Goal: Task Accomplishment & Management: Use online tool/utility

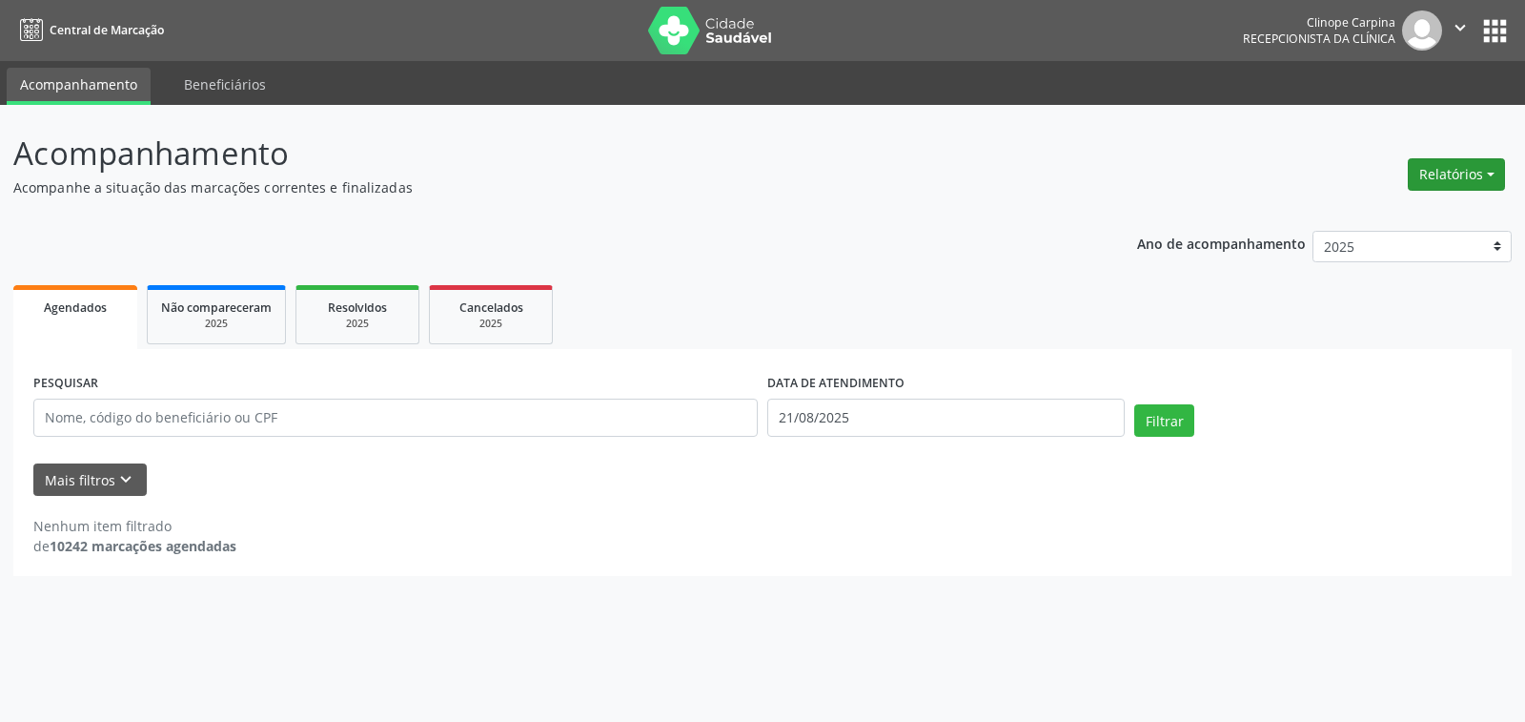
click at [1470, 175] on button "Relatórios" at bounding box center [1456, 174] width 97 height 32
click at [1407, 211] on link "Agendamentos" at bounding box center [1401, 215] width 205 height 27
select select "7"
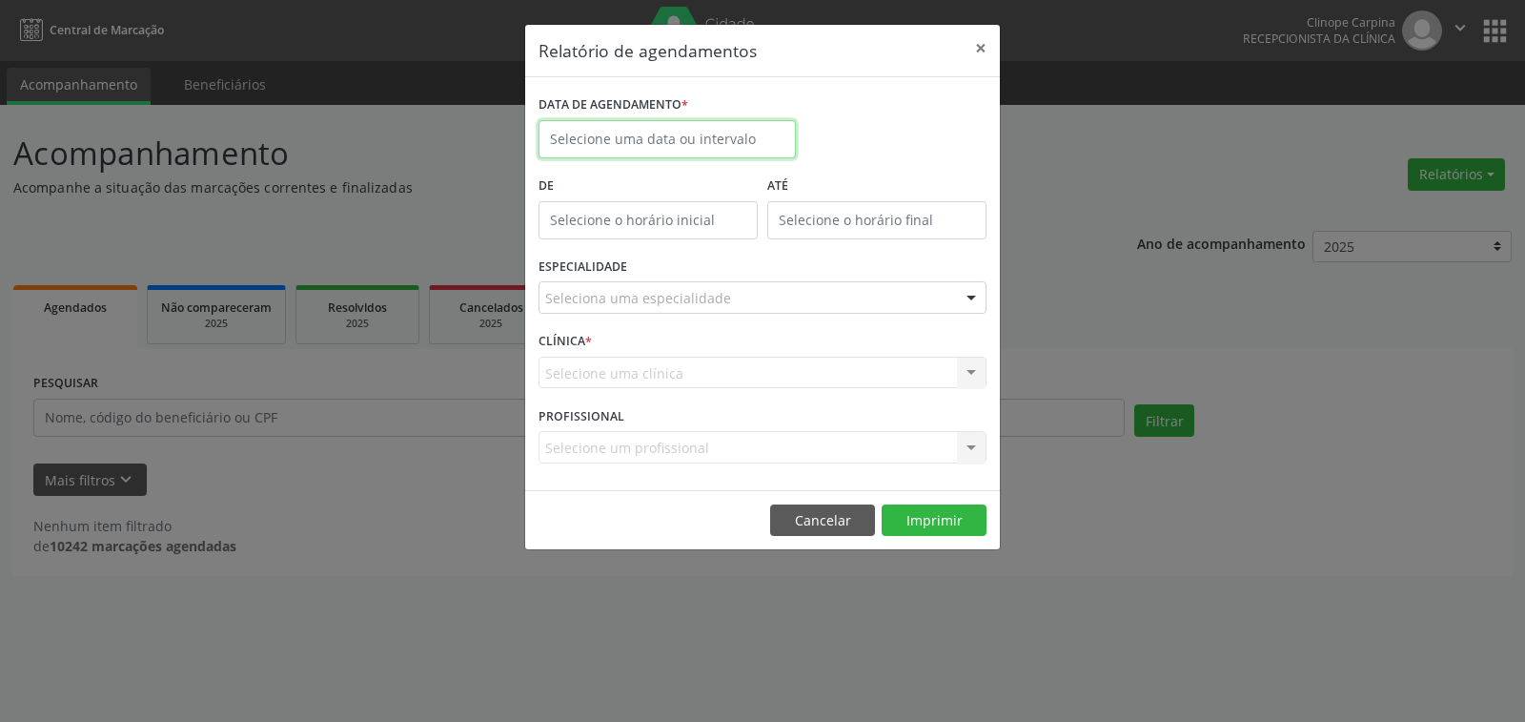
click at [657, 142] on input "text" at bounding box center [667, 139] width 257 height 38
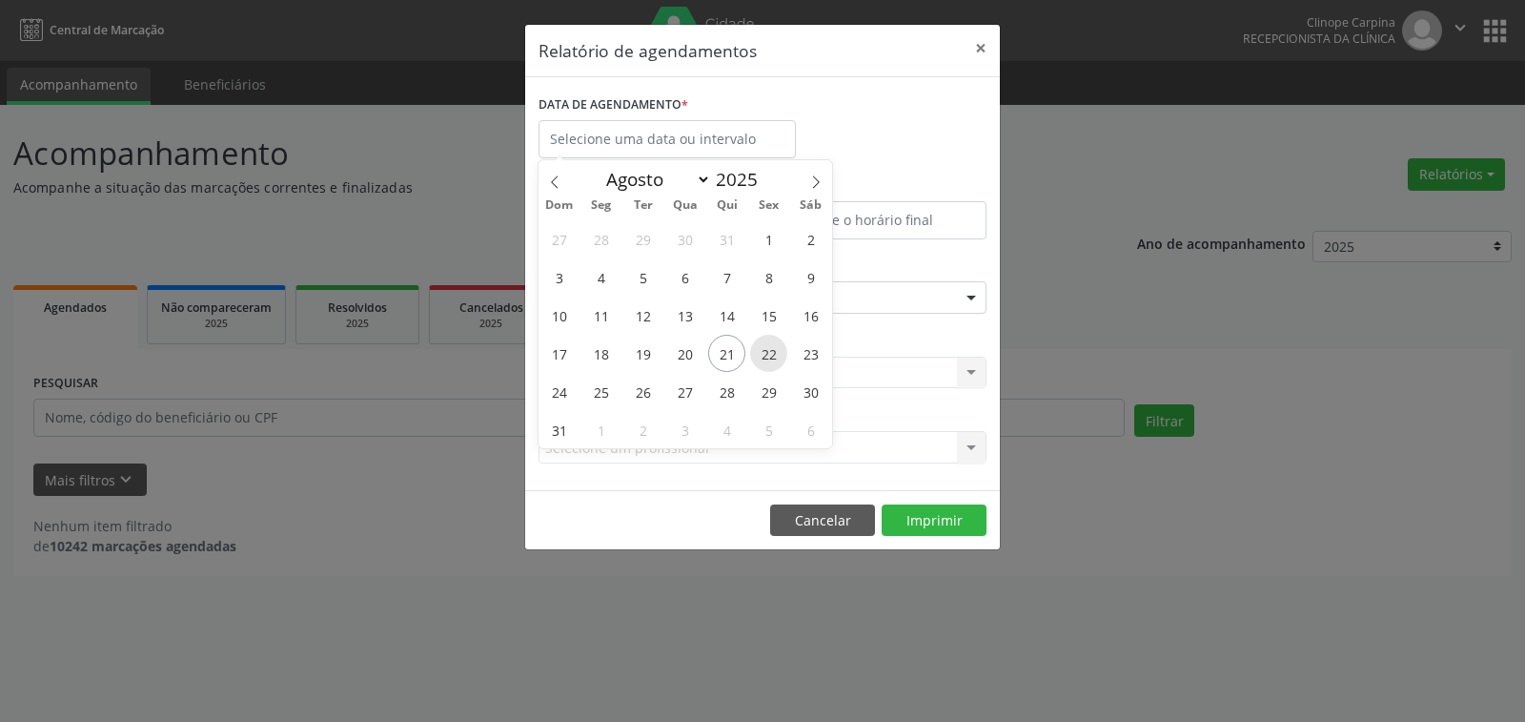
click at [767, 349] on span "22" at bounding box center [768, 353] width 37 height 37
type input "[DATE]"
click at [767, 349] on span "22" at bounding box center [768, 353] width 37 height 37
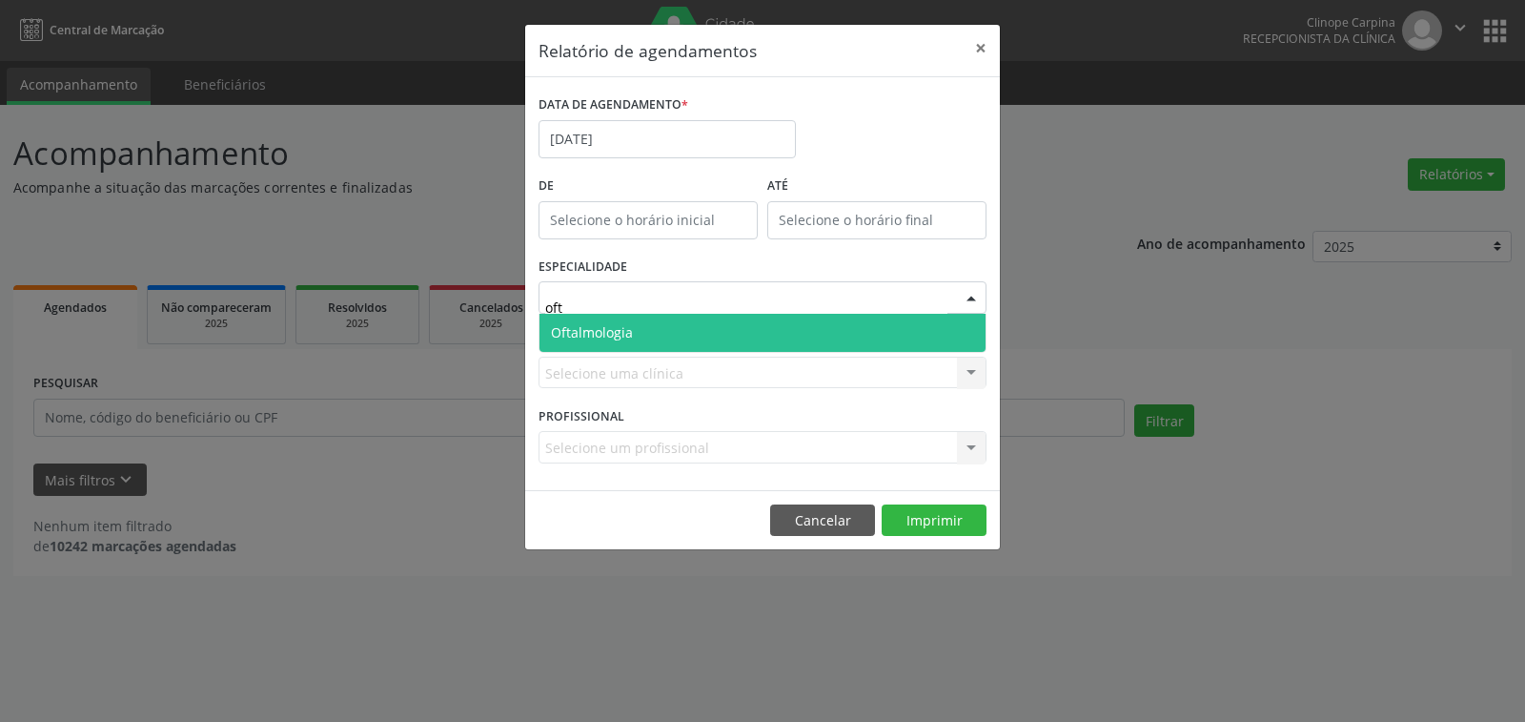
type input "ofta"
click at [689, 330] on span "Oftalmologia" at bounding box center [763, 333] width 446 height 38
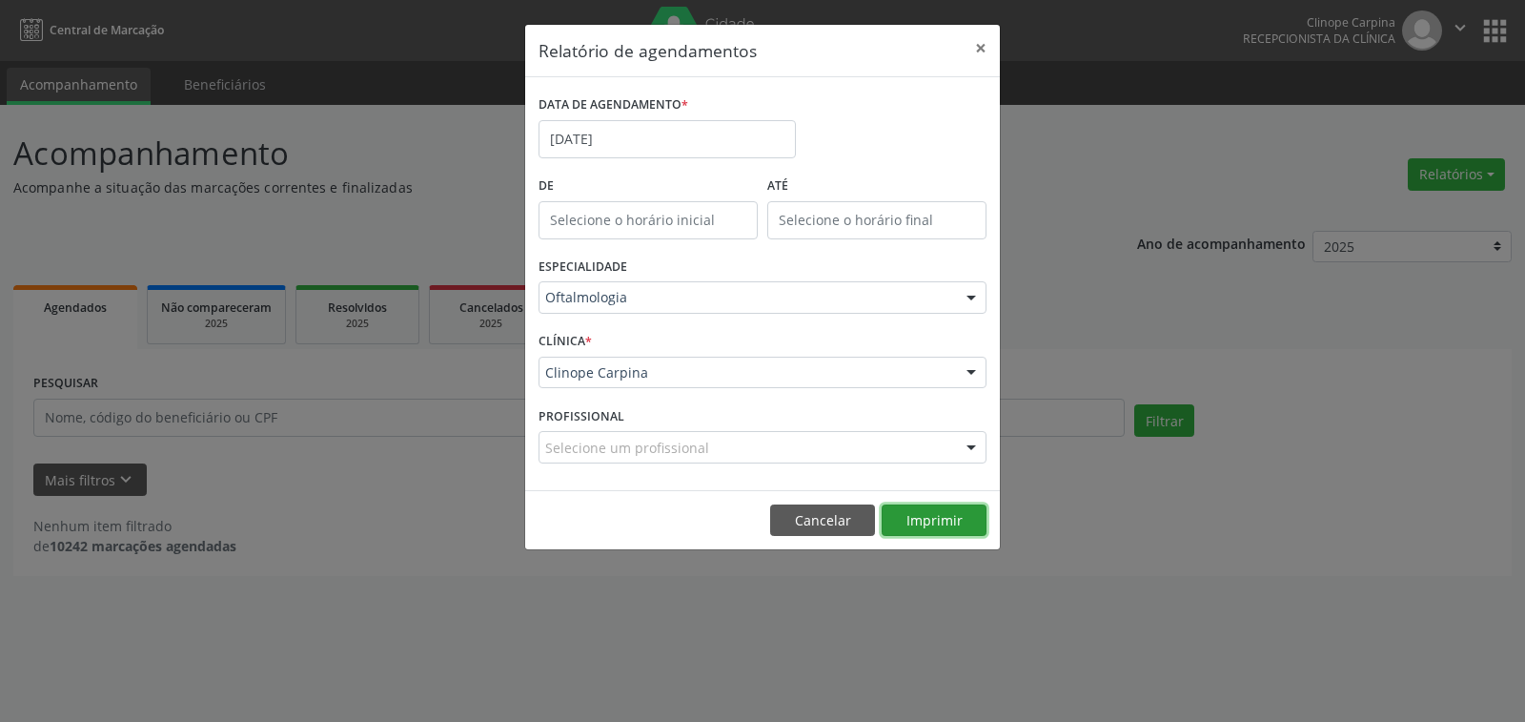
click at [937, 522] on button "Imprimir" at bounding box center [934, 520] width 105 height 32
click at [650, 122] on input "[DATE]" at bounding box center [667, 139] width 257 height 38
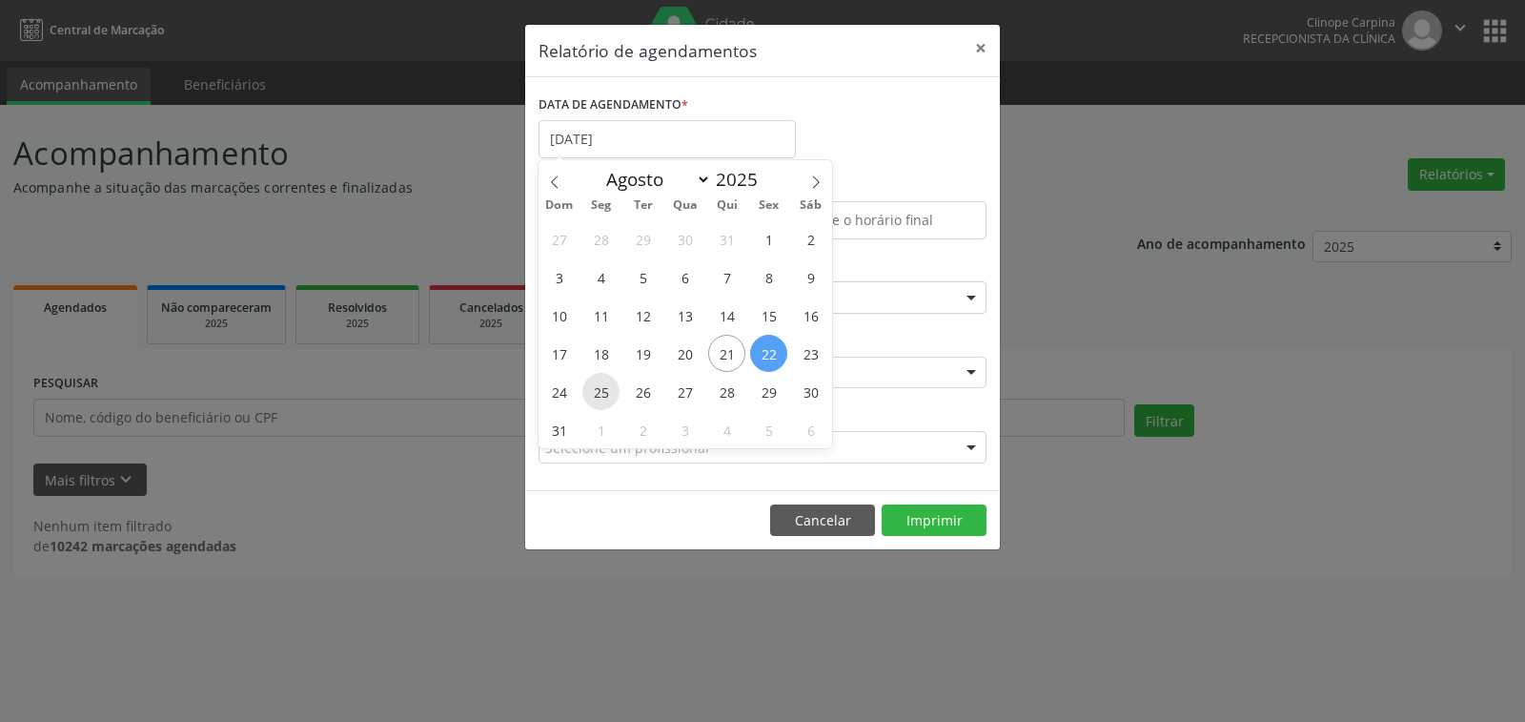
click at [619, 396] on span "25" at bounding box center [600, 391] width 37 height 37
type input "[DATE]"
click at [619, 396] on span "25" at bounding box center [600, 391] width 37 height 37
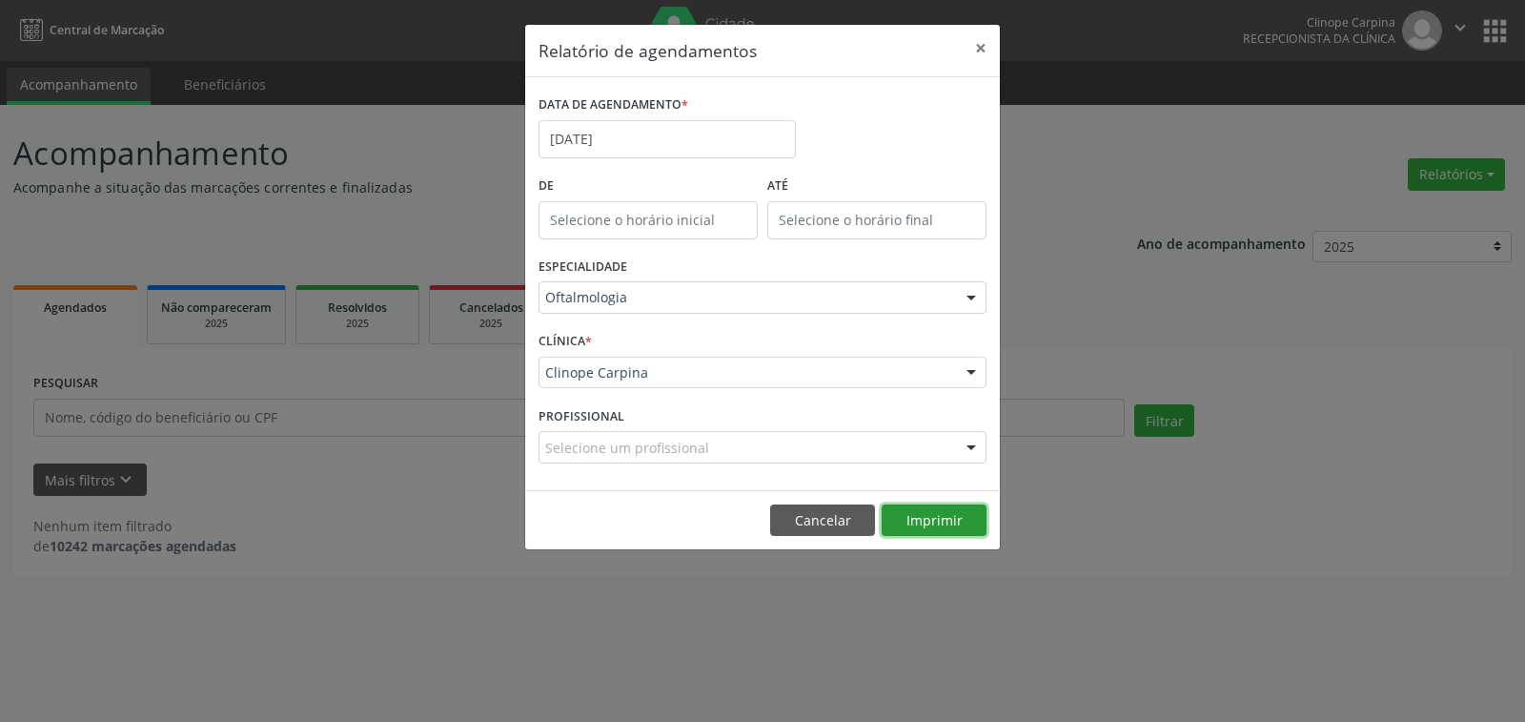
click at [931, 512] on button "Imprimir" at bounding box center [934, 520] width 105 height 32
click at [650, 145] on body "Central de Marcação Clinope Carpina Recepcionista da clínica  Configurações Sa…" at bounding box center [762, 361] width 1525 height 722
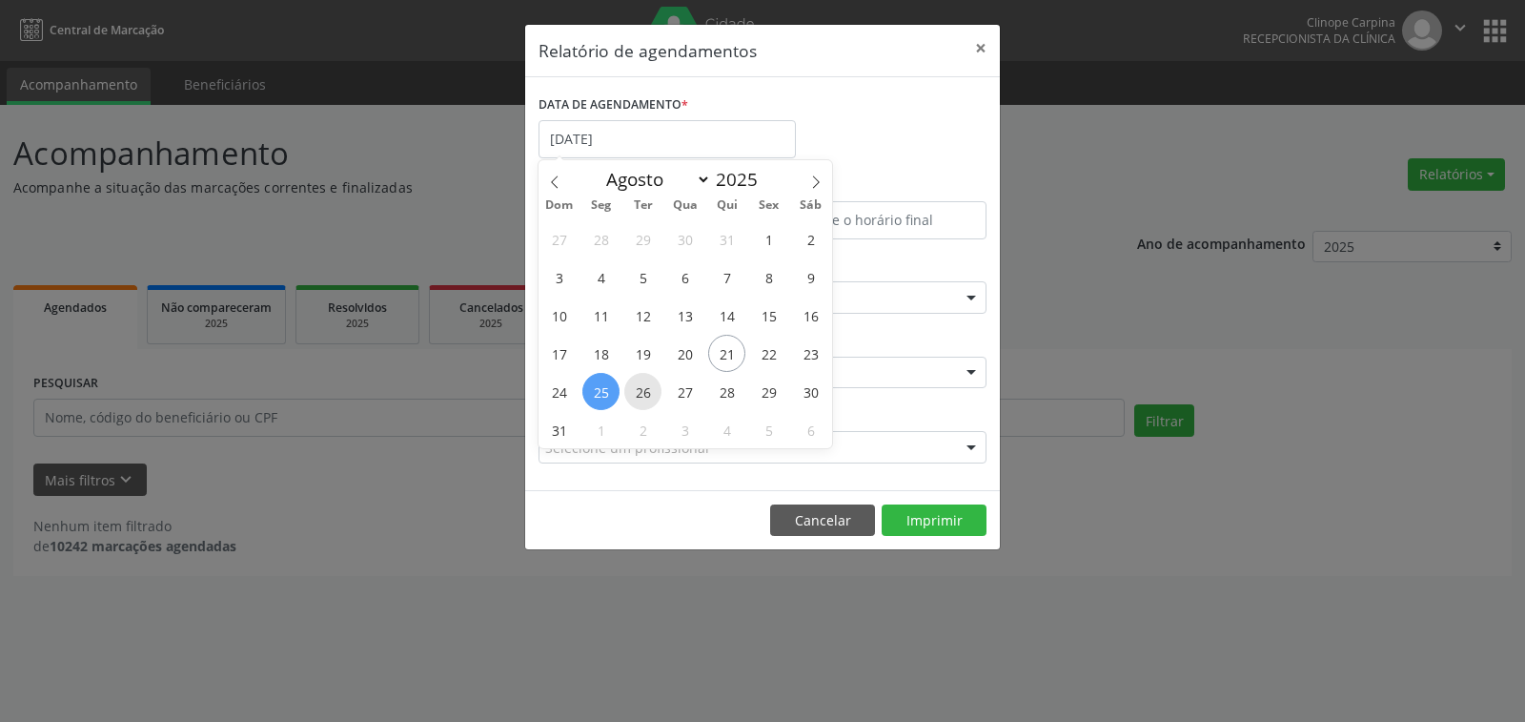
click at [646, 387] on span "26" at bounding box center [642, 391] width 37 height 37
type input "[DATE]"
click at [646, 387] on span "26" at bounding box center [642, 391] width 37 height 37
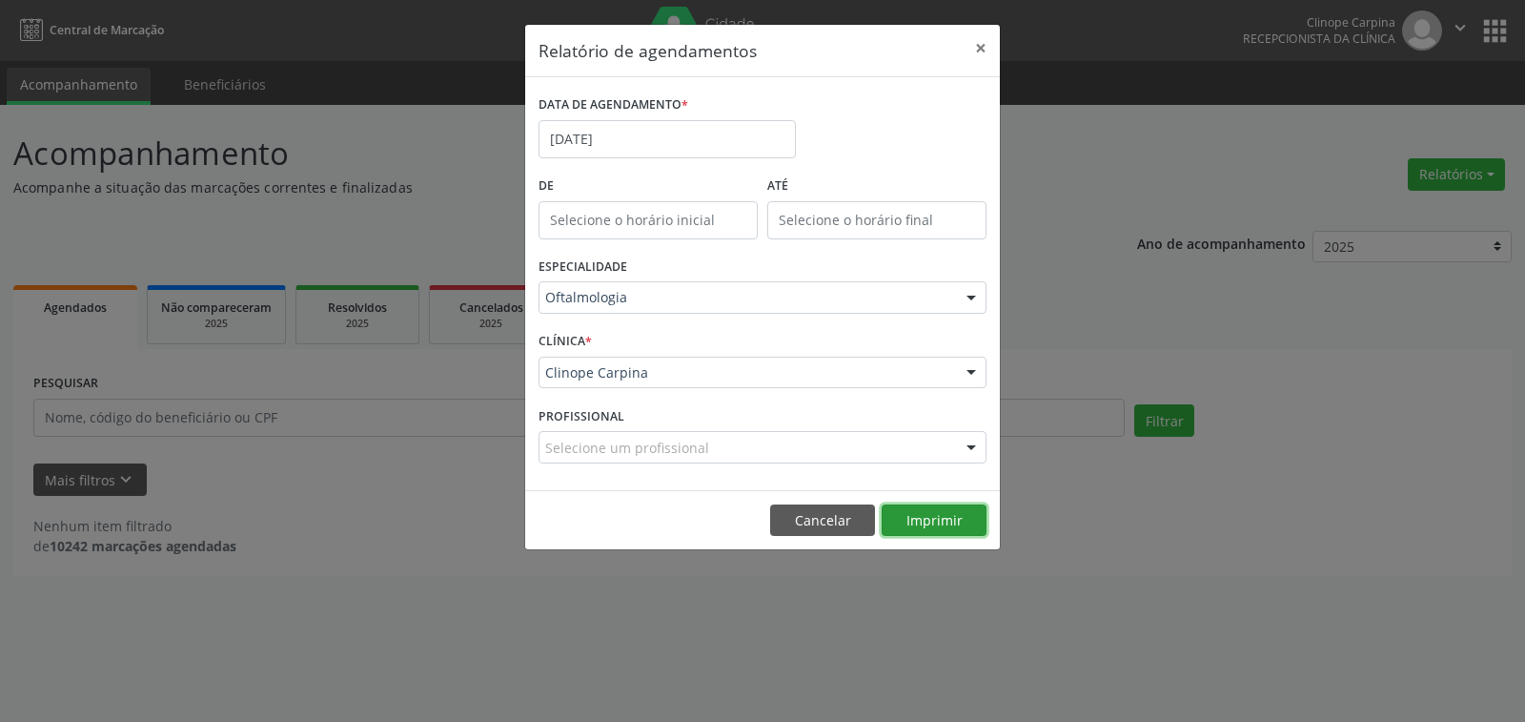
click at [926, 518] on button "Imprimir" at bounding box center [934, 520] width 105 height 32
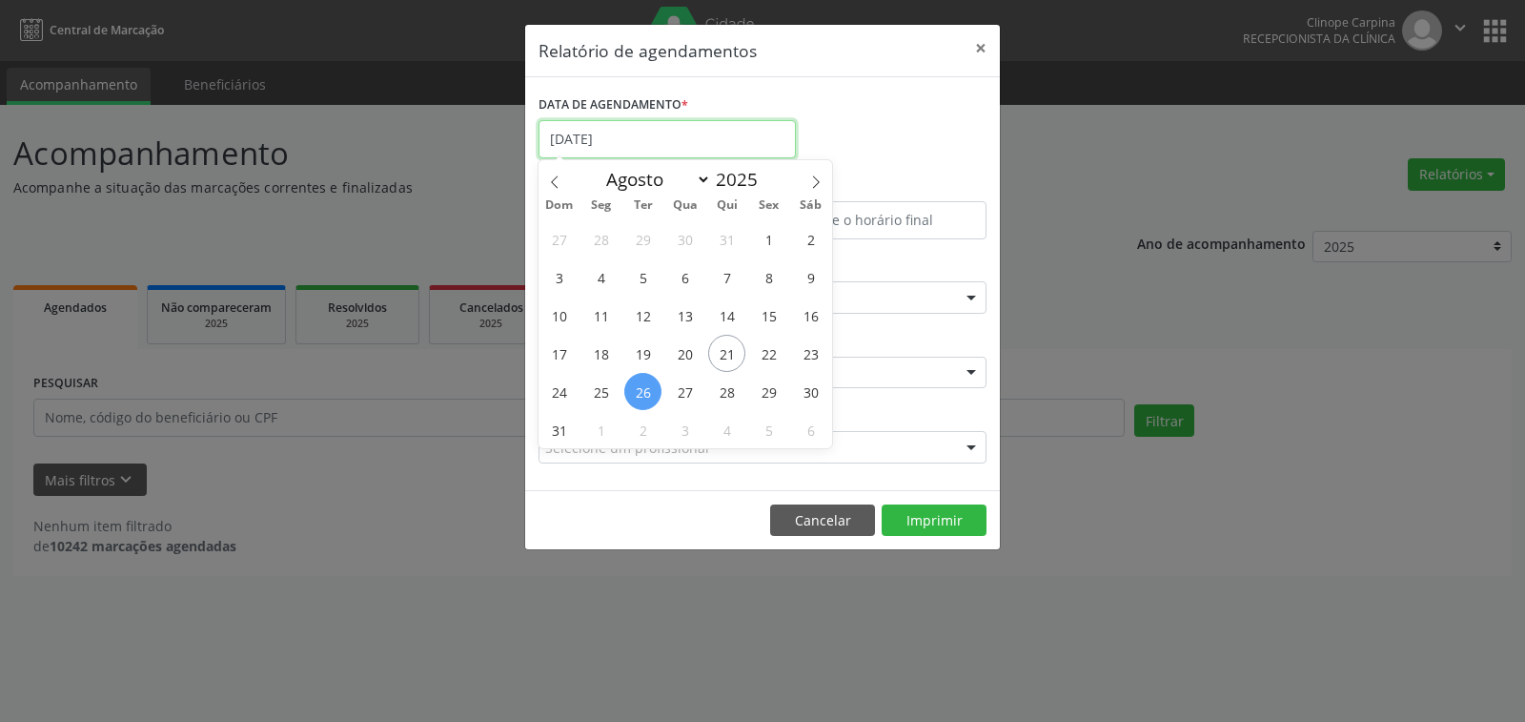
click at [606, 153] on body "Central de Marcação Clinope Carpina Recepcionista da clínica  Configurações Sa…" at bounding box center [762, 361] width 1525 height 722
click at [599, 420] on span "1" at bounding box center [600, 429] width 37 height 37
type input "[DATE]"
click at [599, 420] on span "1" at bounding box center [600, 429] width 37 height 37
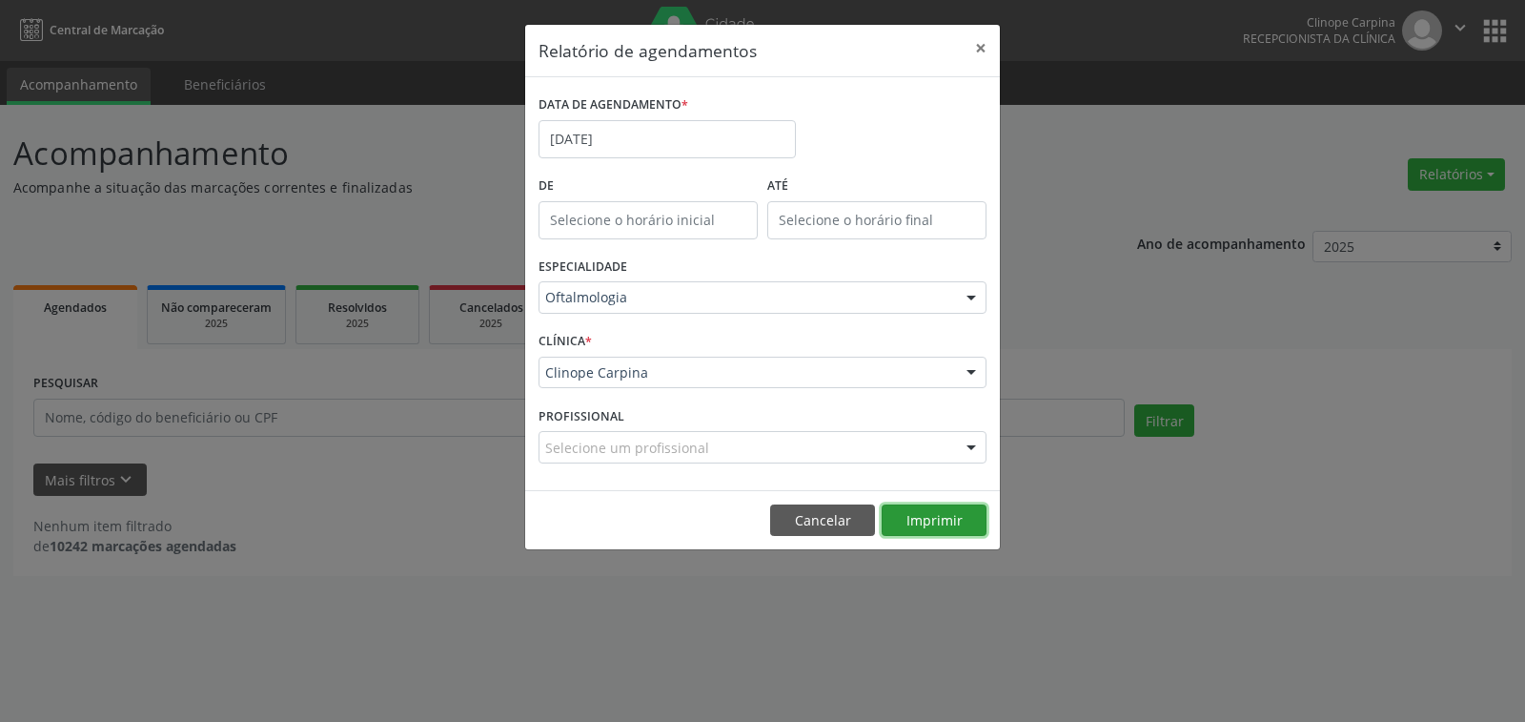
click at [967, 513] on button "Imprimir" at bounding box center [934, 520] width 105 height 32
click at [976, 50] on button "×" at bounding box center [981, 48] width 38 height 47
